Goal: Task Accomplishment & Management: Complete application form

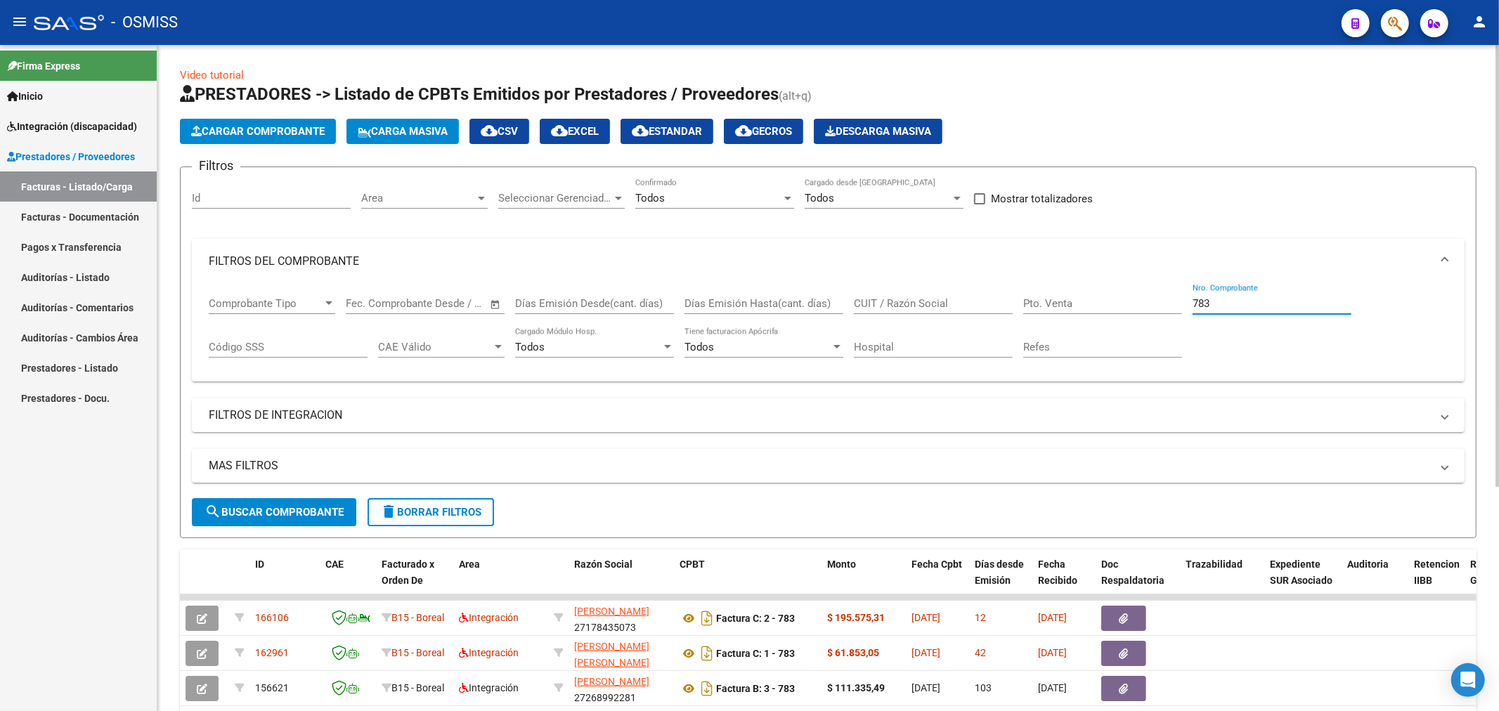
drag, startPoint x: 1234, startPoint y: 297, endPoint x: 1092, endPoint y: 339, distance: 147.9
click at [1092, 339] on div "Comprobante Tipo Comprobante Tipo Fecha inicio – Fecha fin Fec. Comprobante Des…" at bounding box center [828, 327] width 1239 height 87
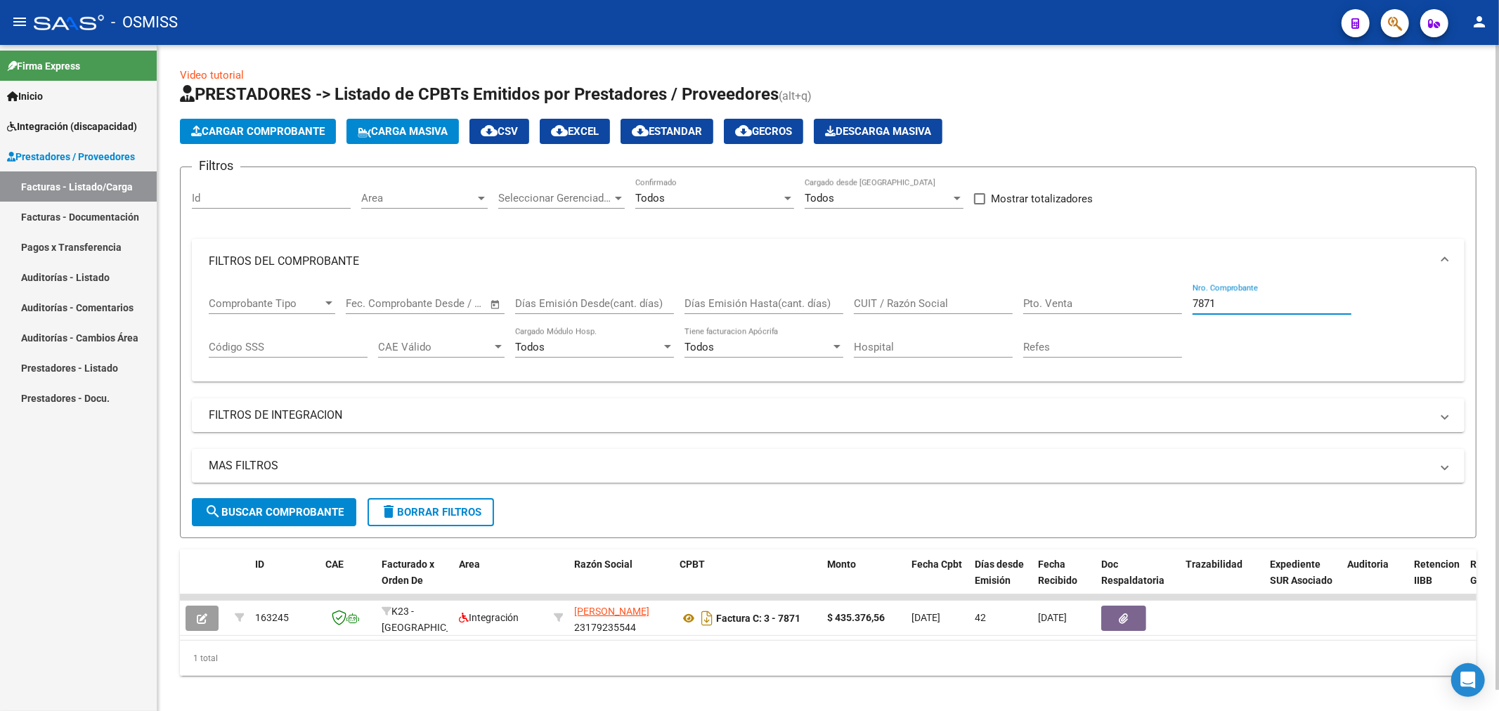
type input "7871"
click at [297, 520] on button "search Buscar Comprobante" at bounding box center [274, 512] width 164 height 28
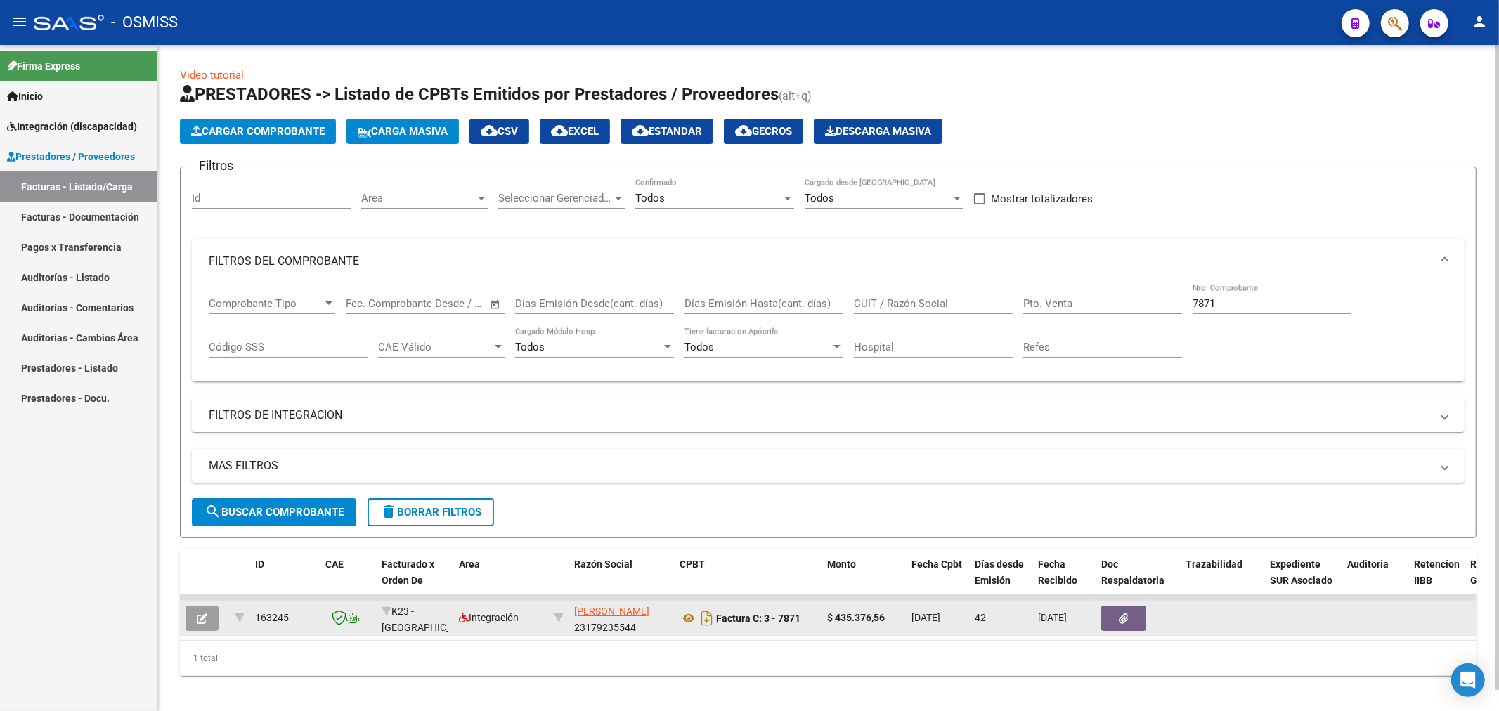
click at [207, 619] on icon "button" at bounding box center [202, 618] width 11 height 11
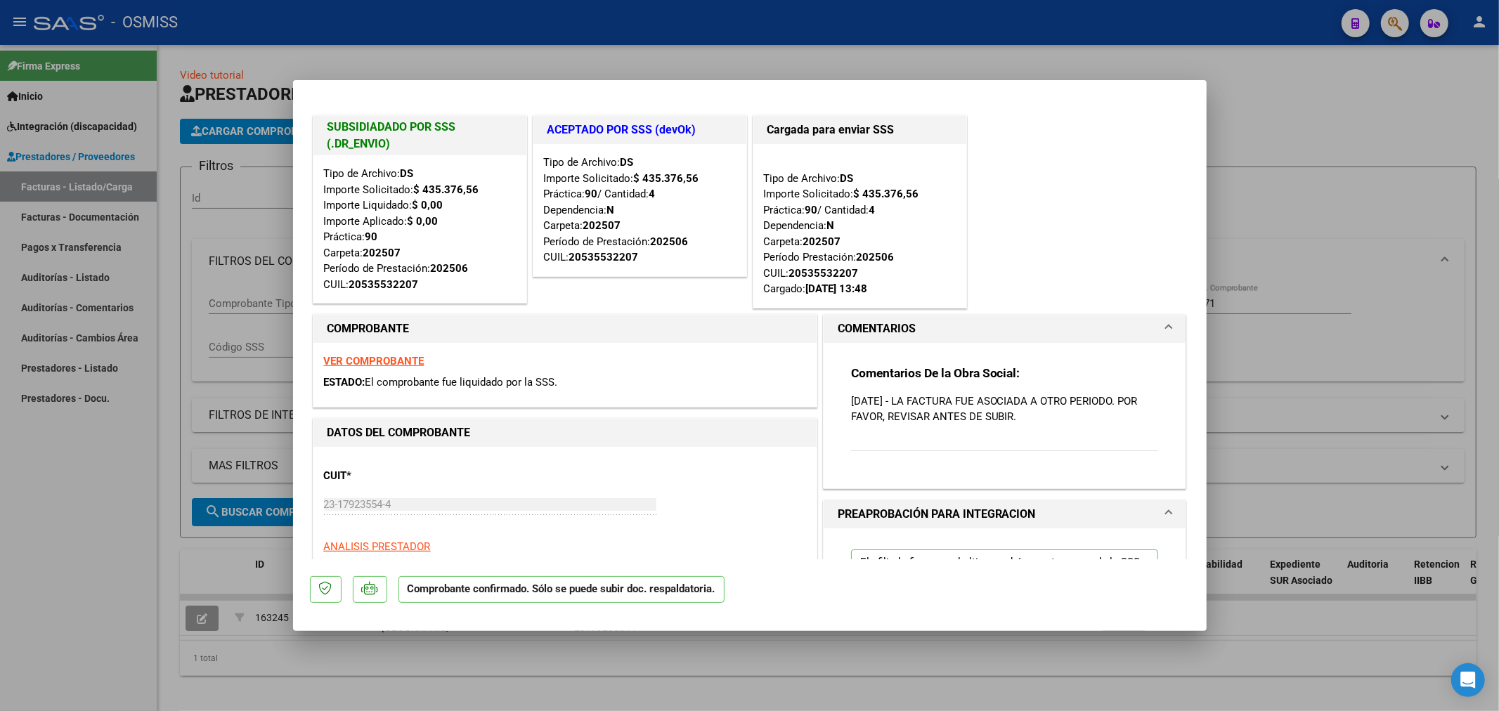
type input "$ 0,00"
